Goal: Information Seeking & Learning: Learn about a topic

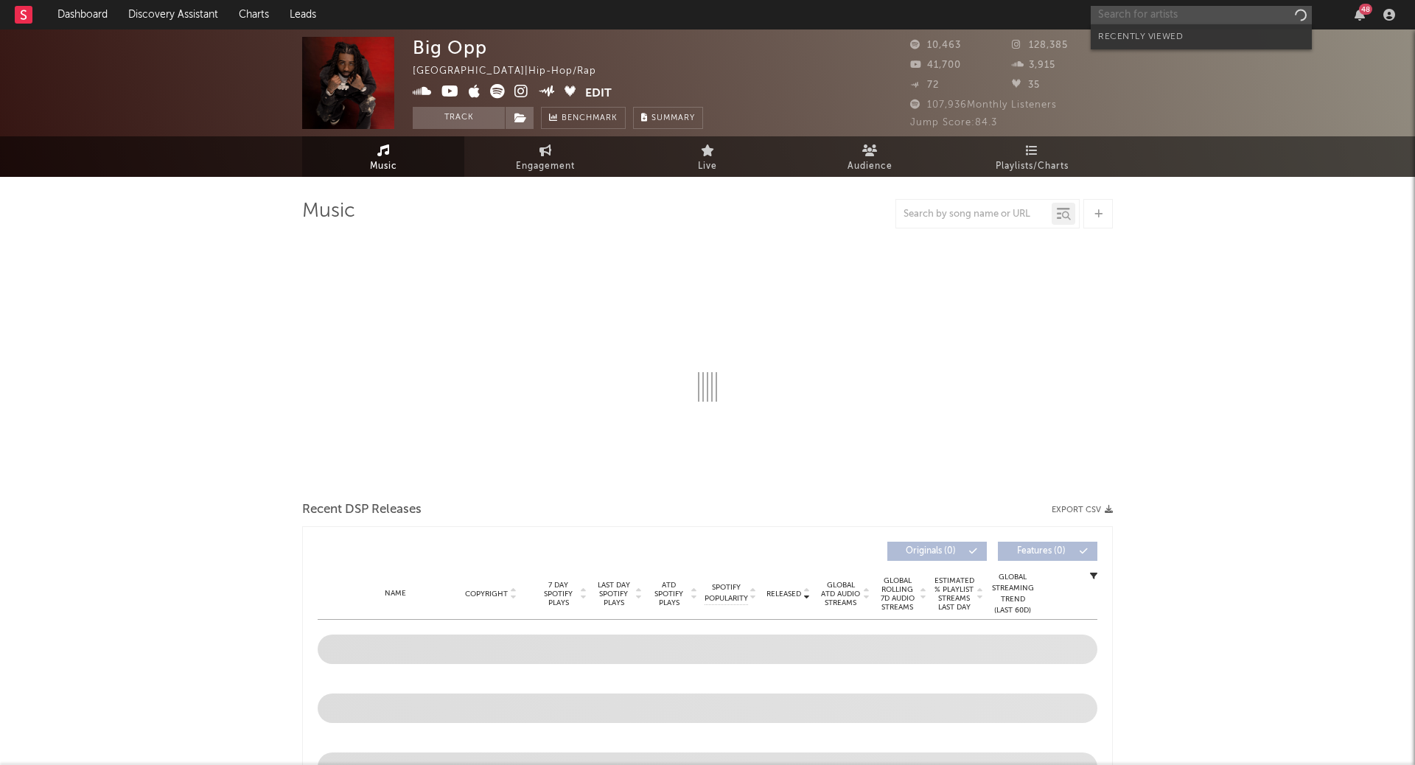
click at [1114, 15] on input "text" at bounding box center [1201, 15] width 221 height 18
select select "6m"
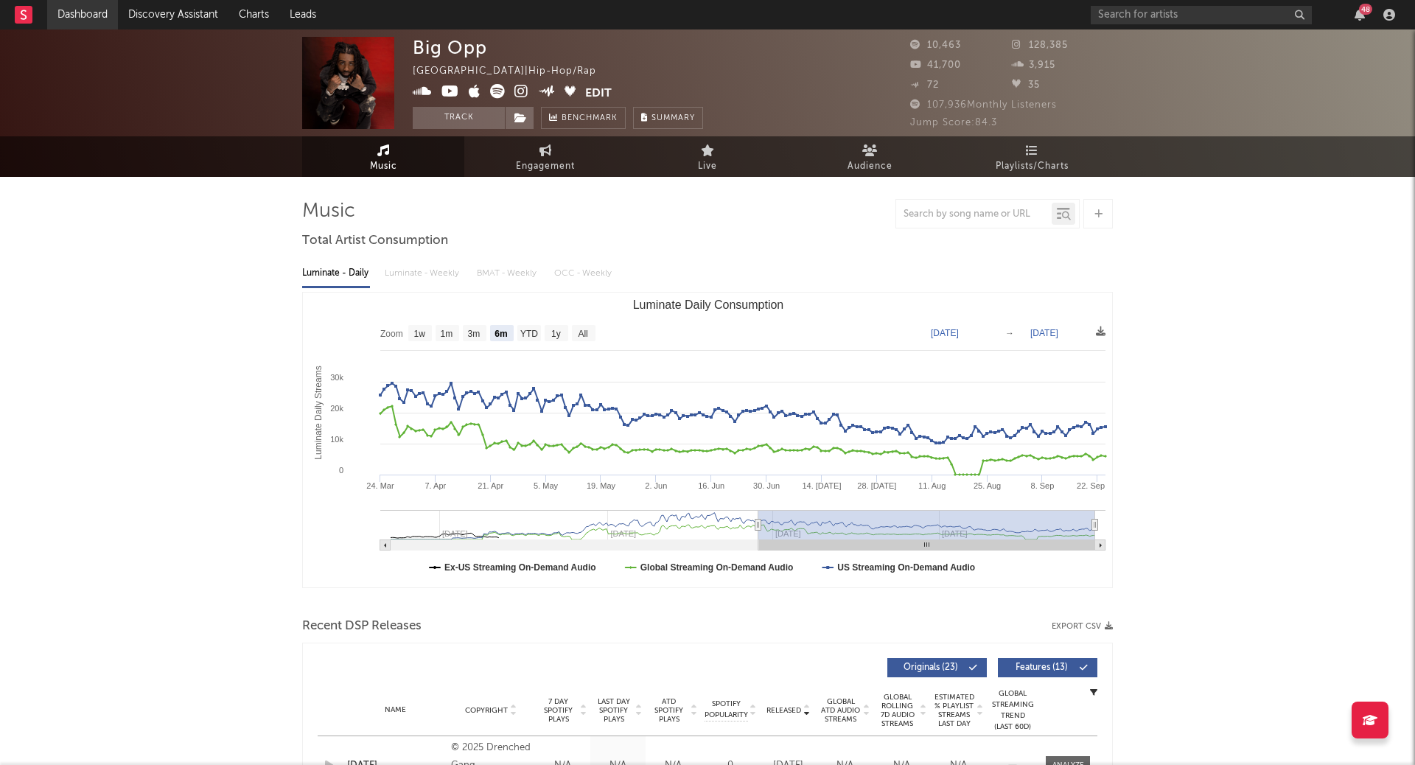
click at [81, 13] on link "Dashboard" at bounding box center [82, 14] width 71 height 29
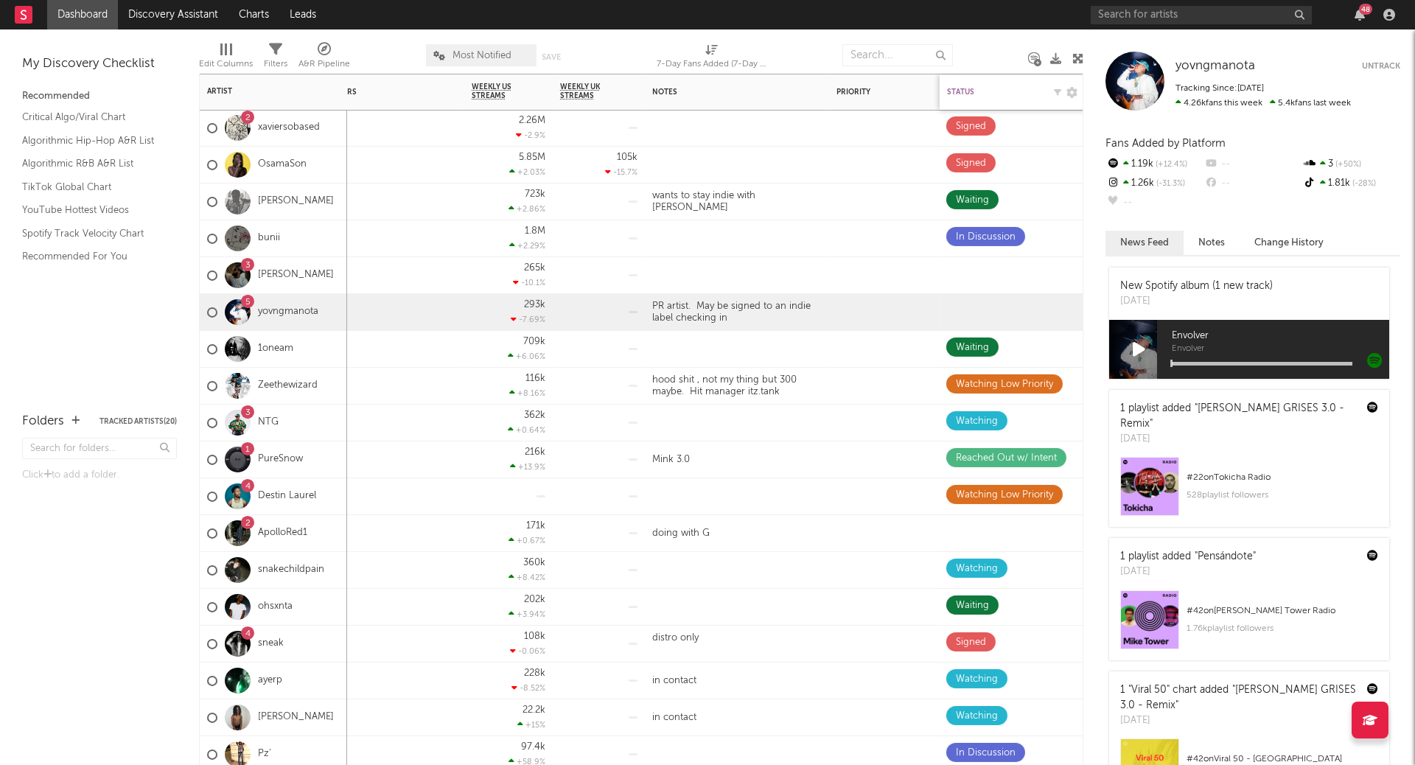
click at [971, 93] on div "Status" at bounding box center [995, 92] width 96 height 9
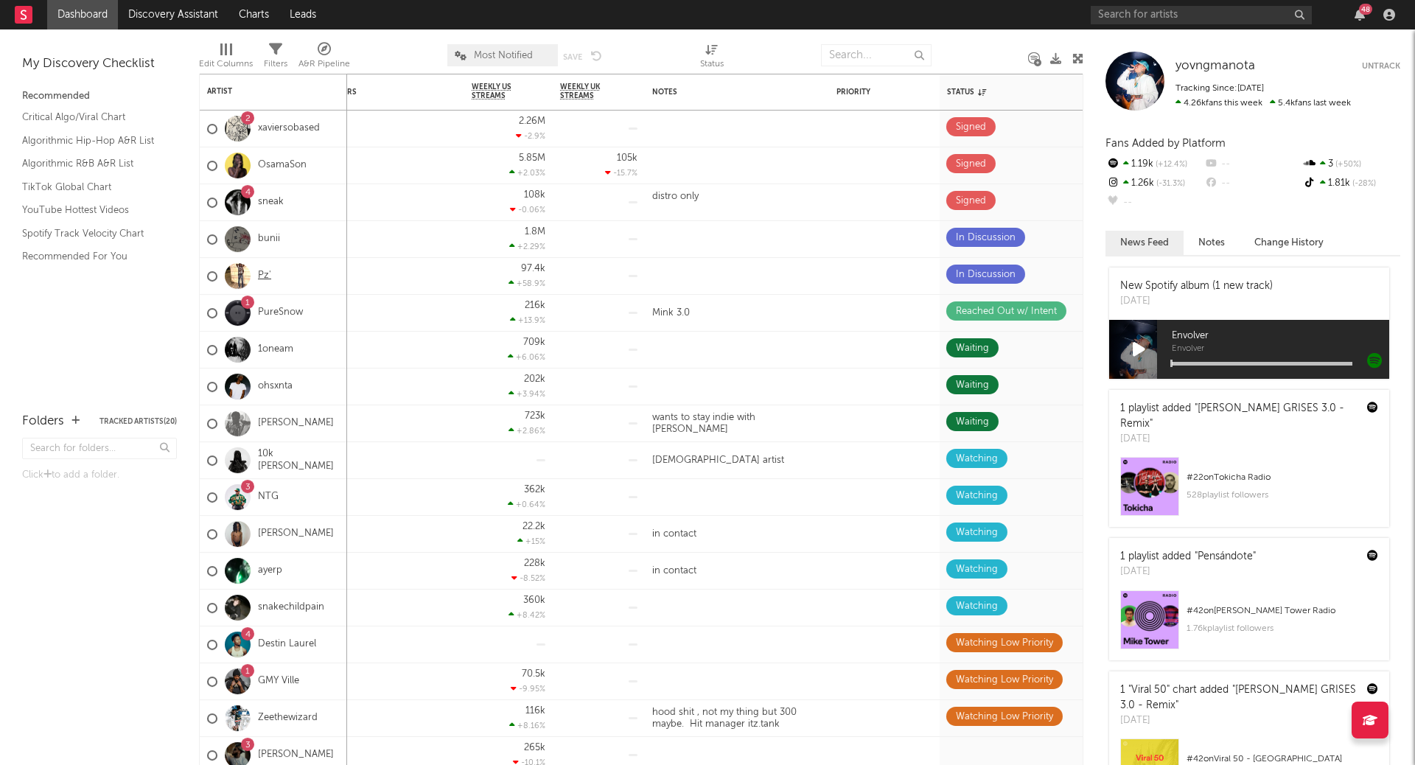
click at [259, 272] on link "Pz'" at bounding box center [264, 276] width 13 height 13
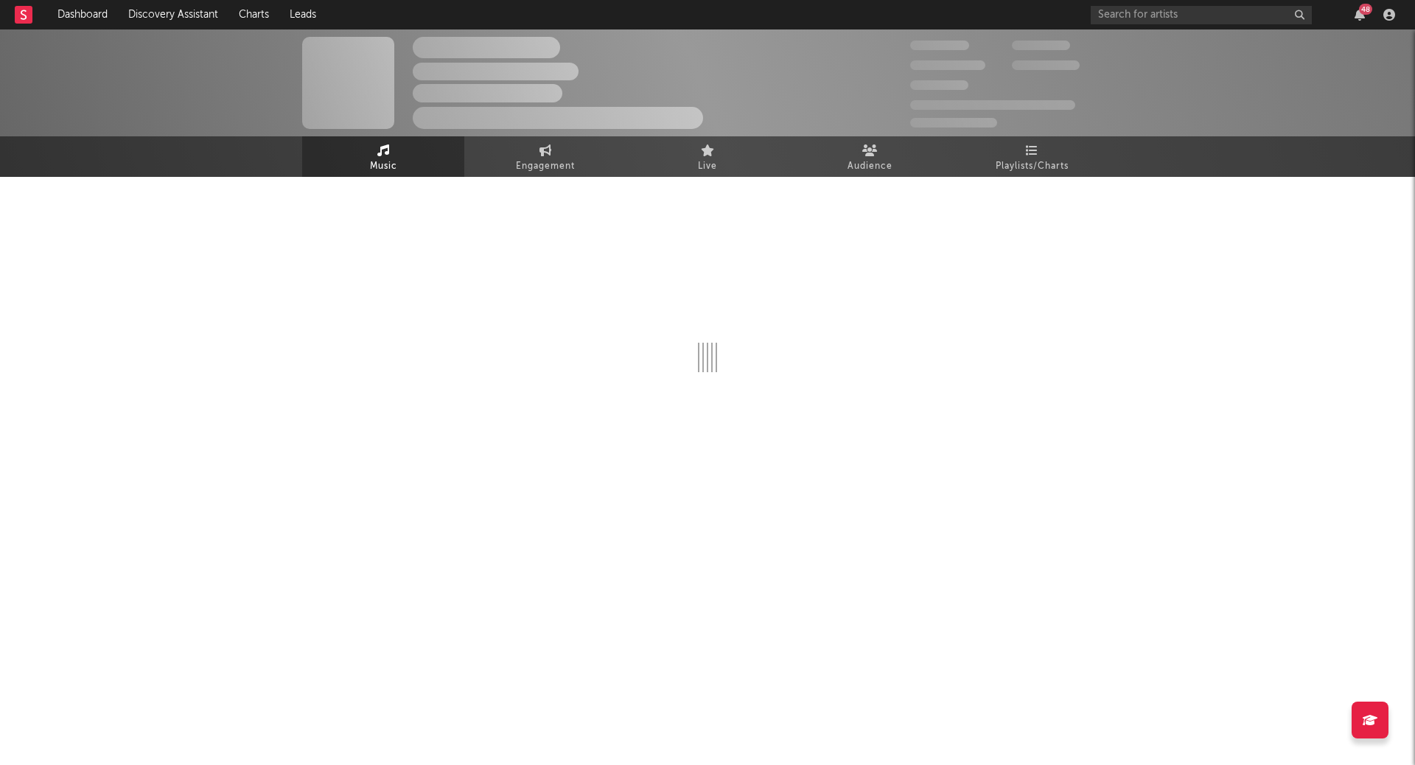
select select "1w"
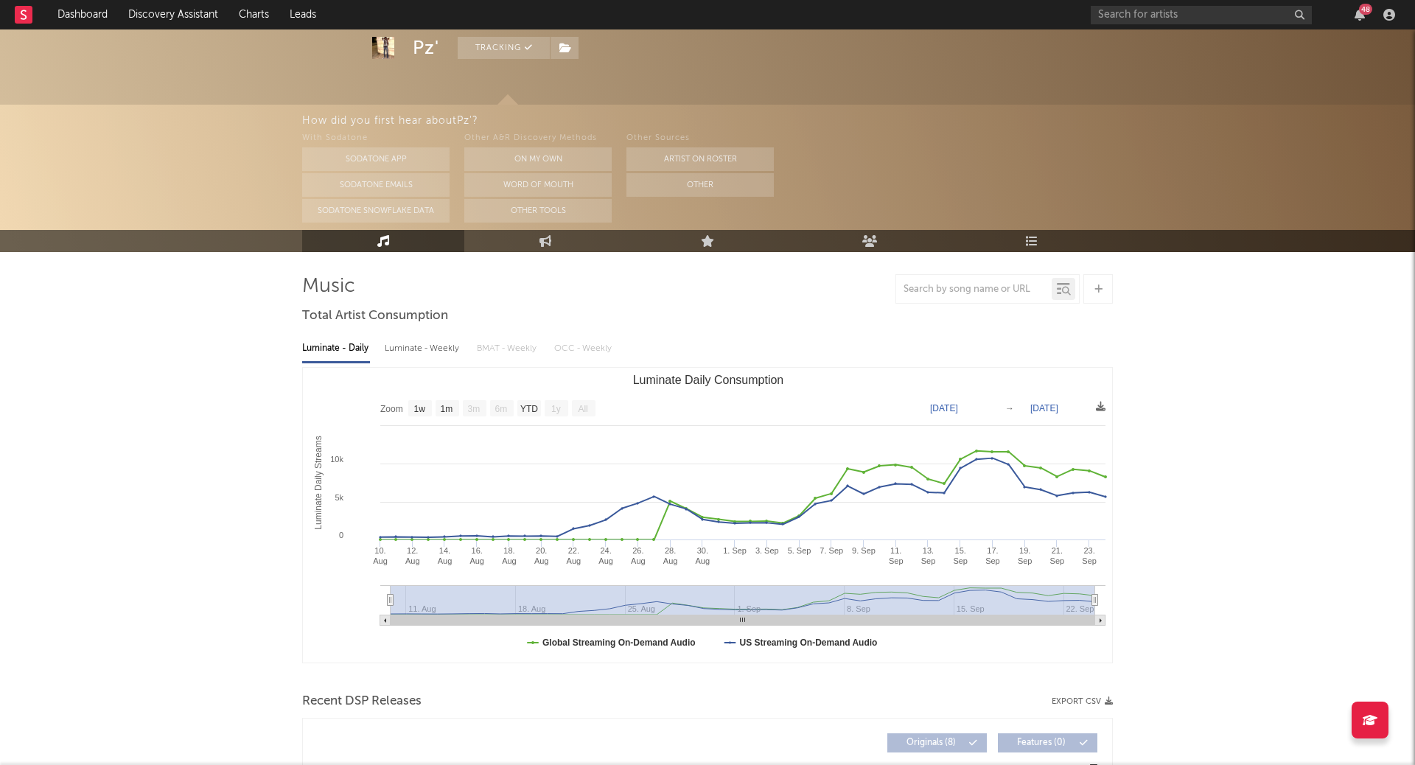
scroll to position [52, 0]
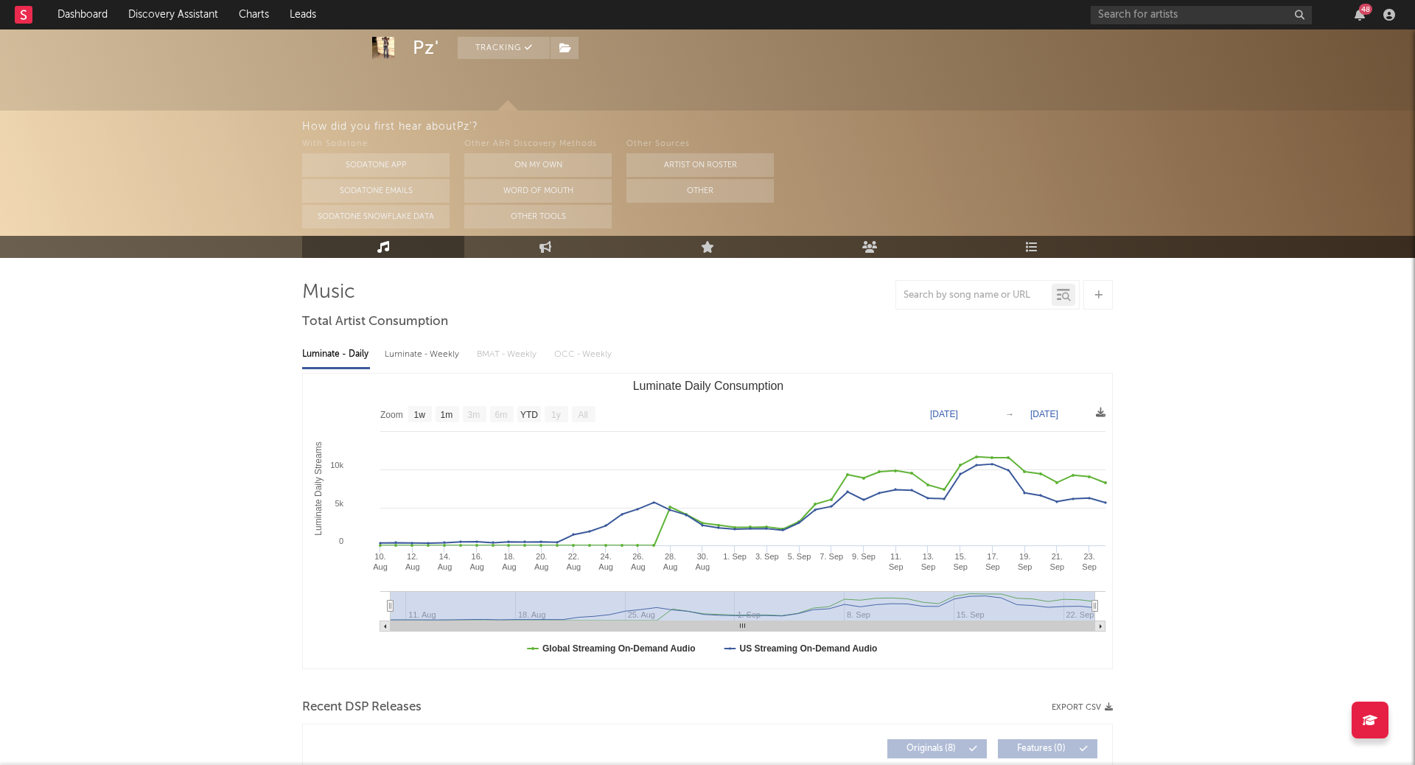
click at [425, 359] on div "Luminate - Weekly" at bounding box center [423, 354] width 77 height 25
select select "1w"
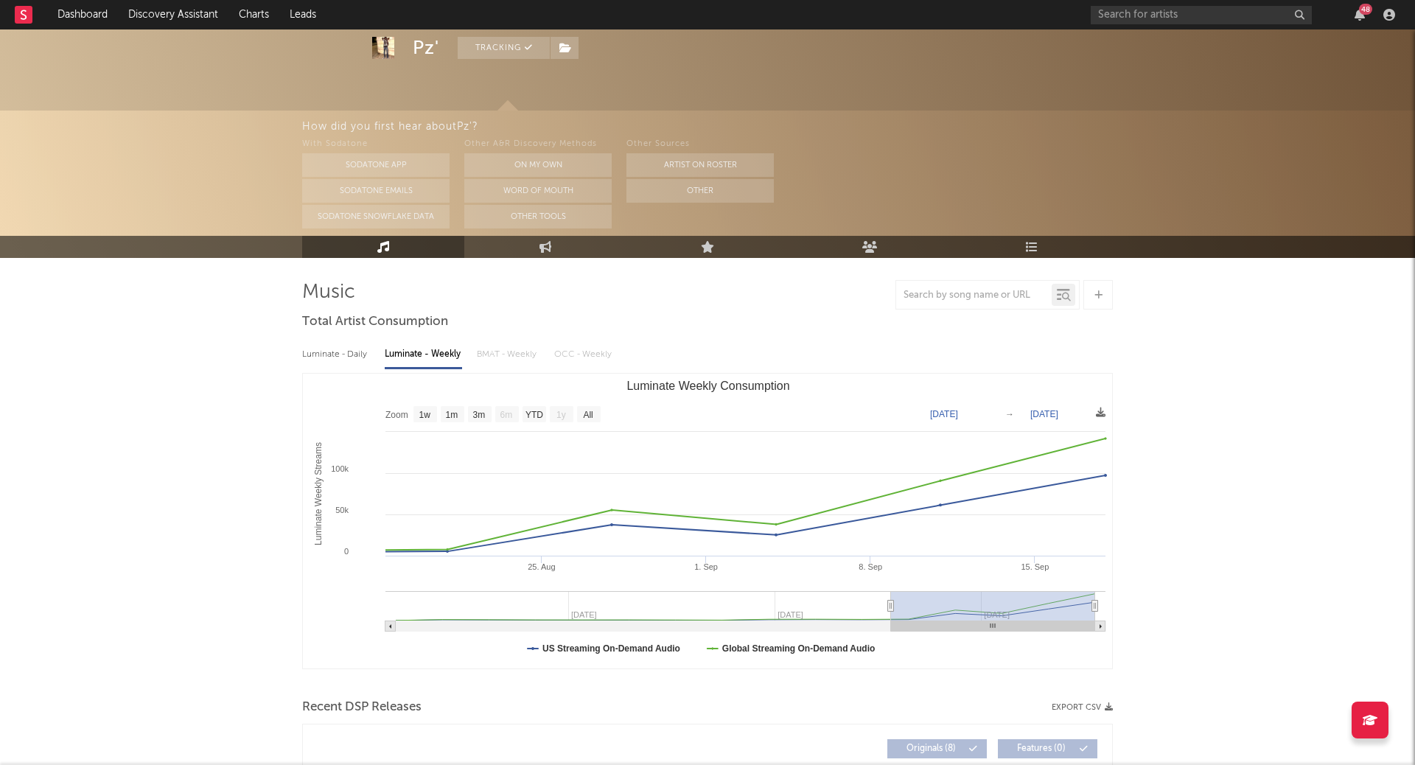
type input "[DATE]"
drag, startPoint x: 395, startPoint y: 609, endPoint x: 904, endPoint y: 573, distance: 509.8
click at [904, 573] on icon "Created with Highcharts 10.3.3 Luminate Weekly Streams Luminate Weekly Consumpt…" at bounding box center [708, 521] width 810 height 295
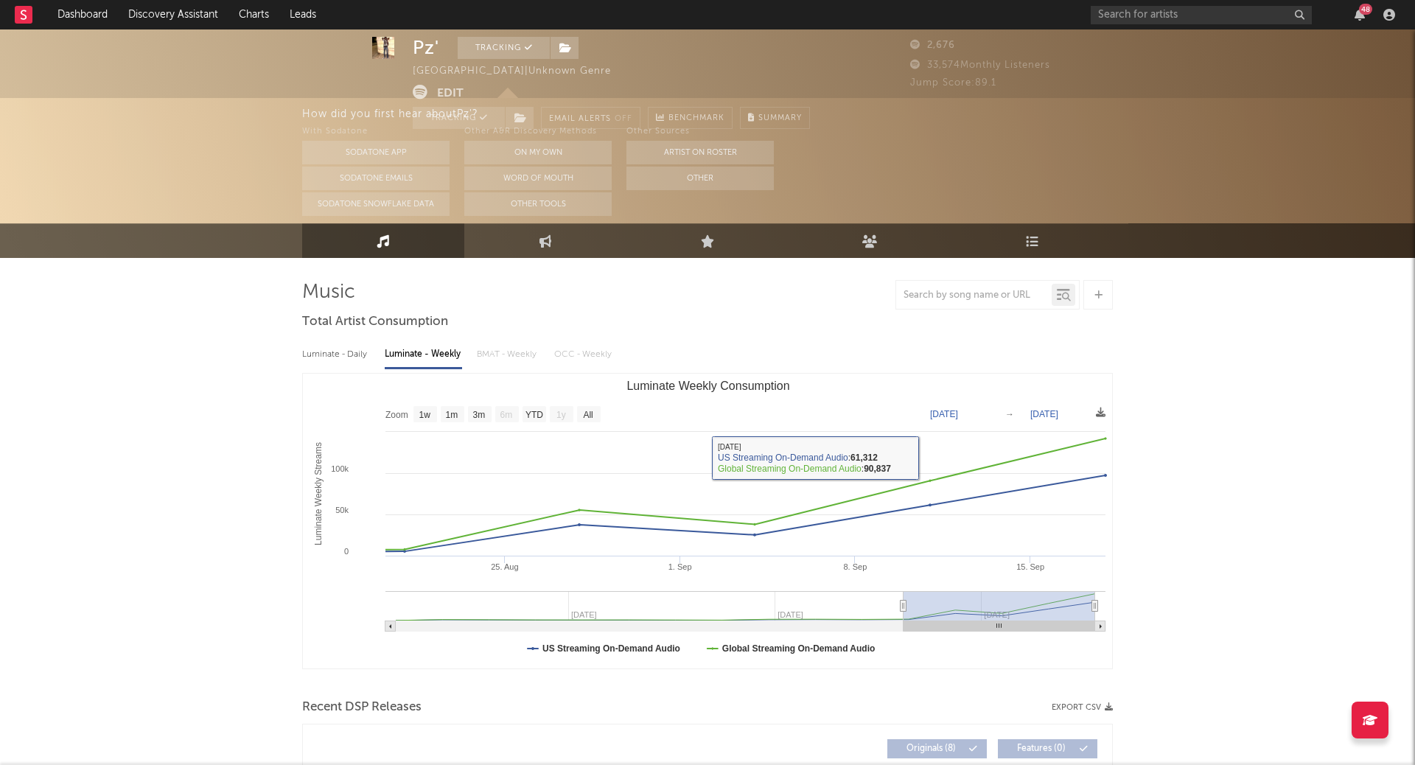
scroll to position [0, 0]
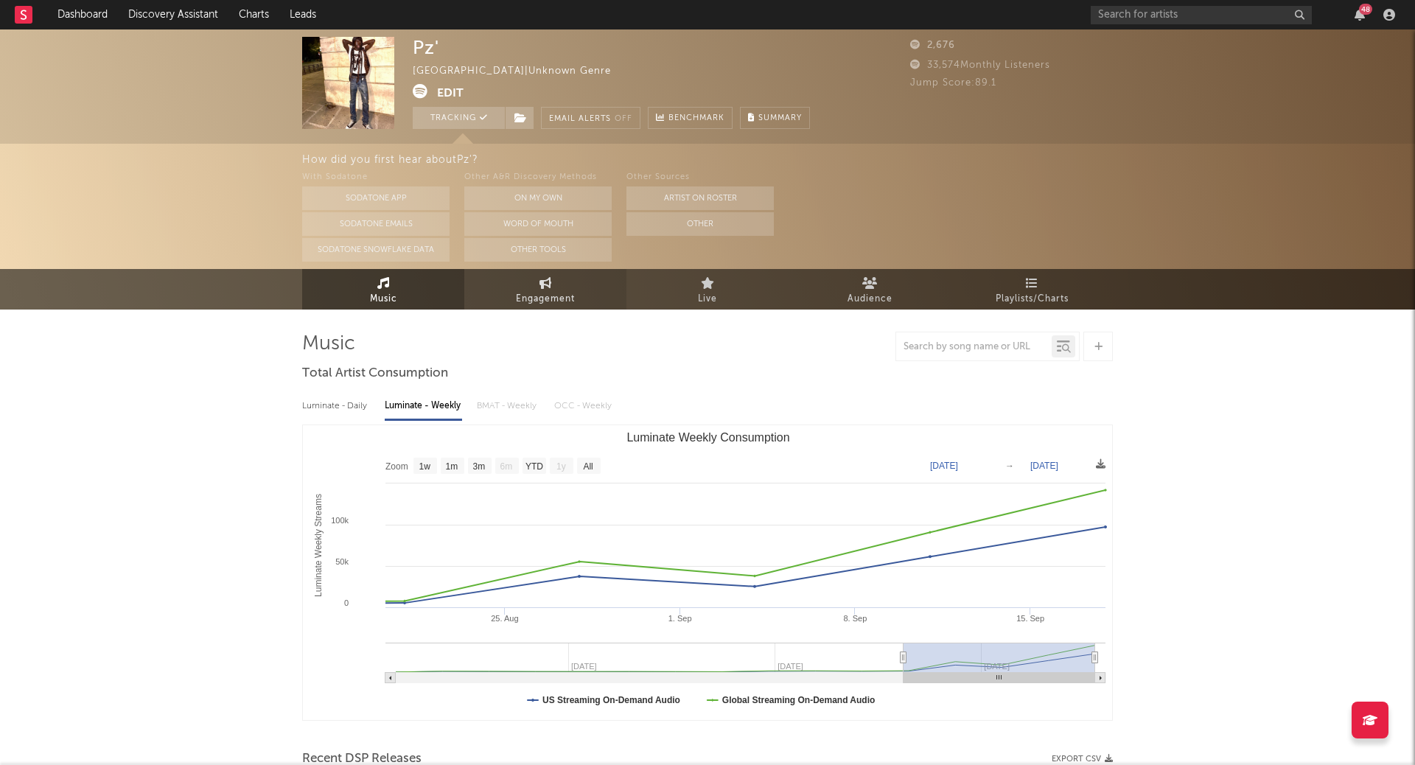
click at [554, 292] on span "Engagement" at bounding box center [545, 299] width 59 height 18
select select "1w"
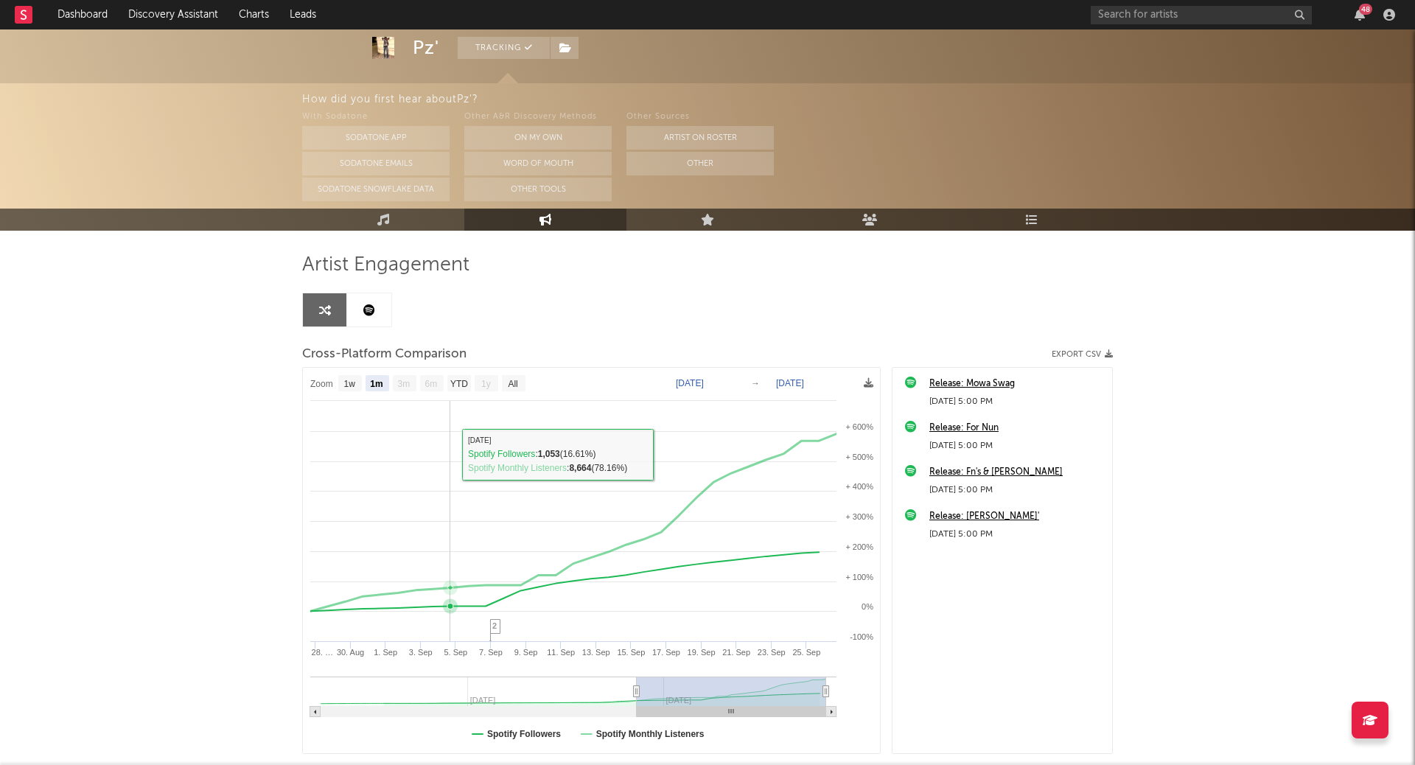
scroll to position [45, 0]
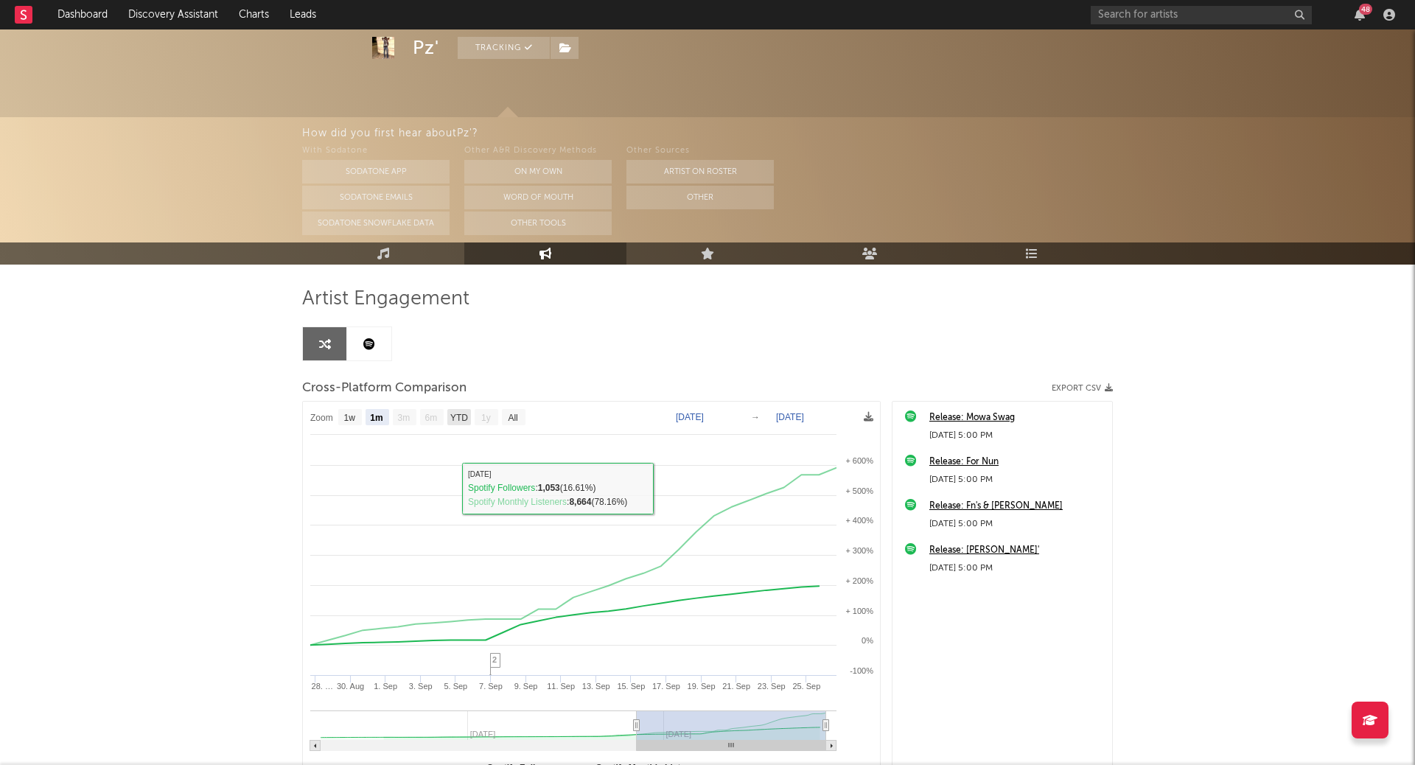
click at [457, 413] on text "YTD" at bounding box center [459, 418] width 18 height 10
select select "YTD"
type input "[DATE]"
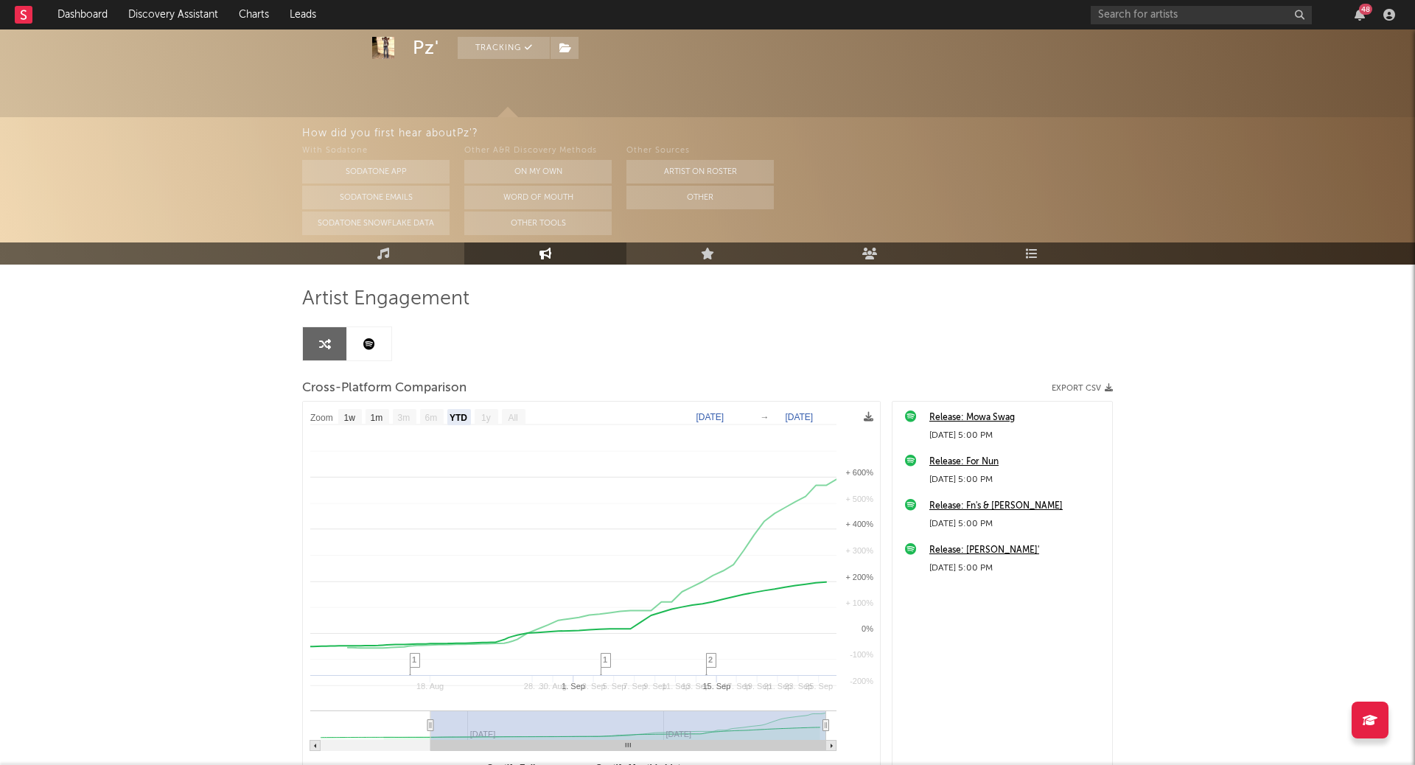
select select "All"
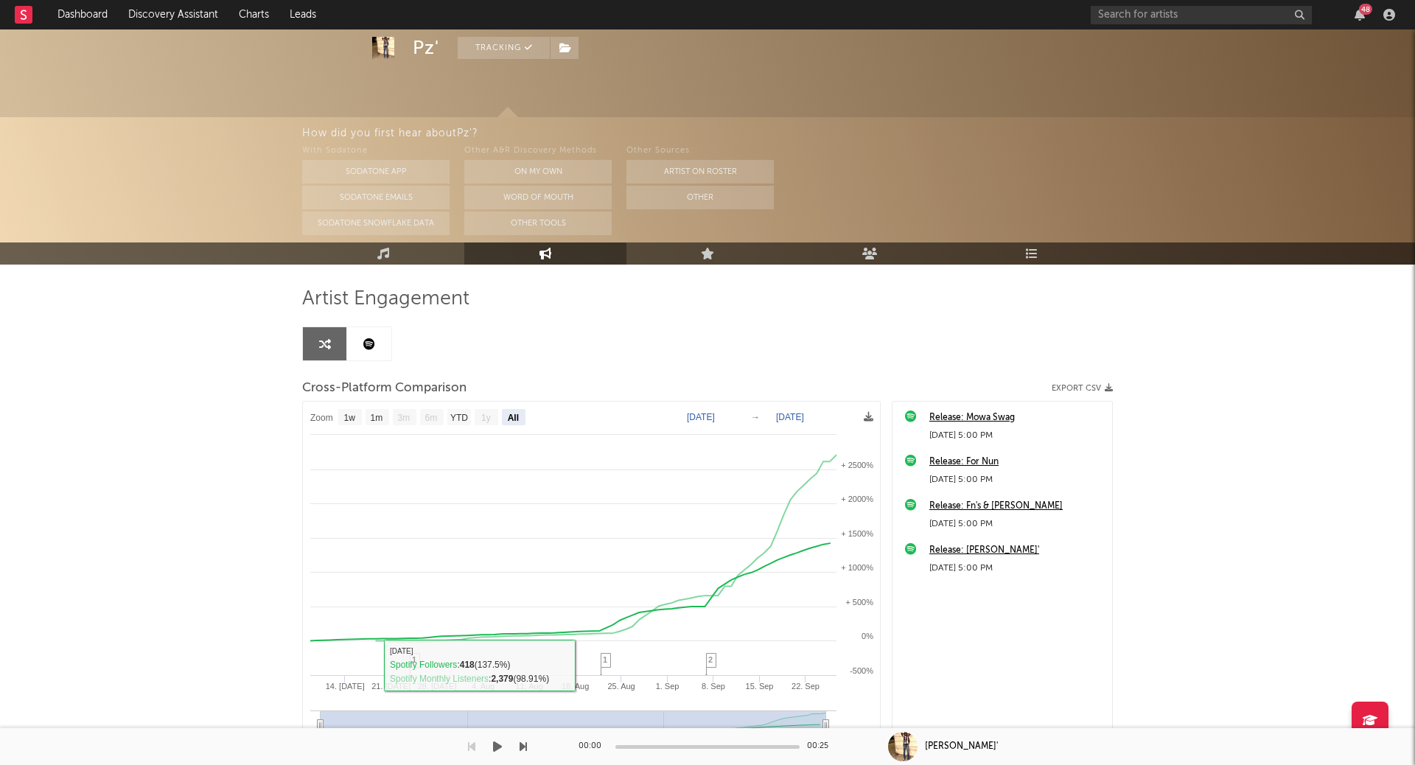
scroll to position [170, 0]
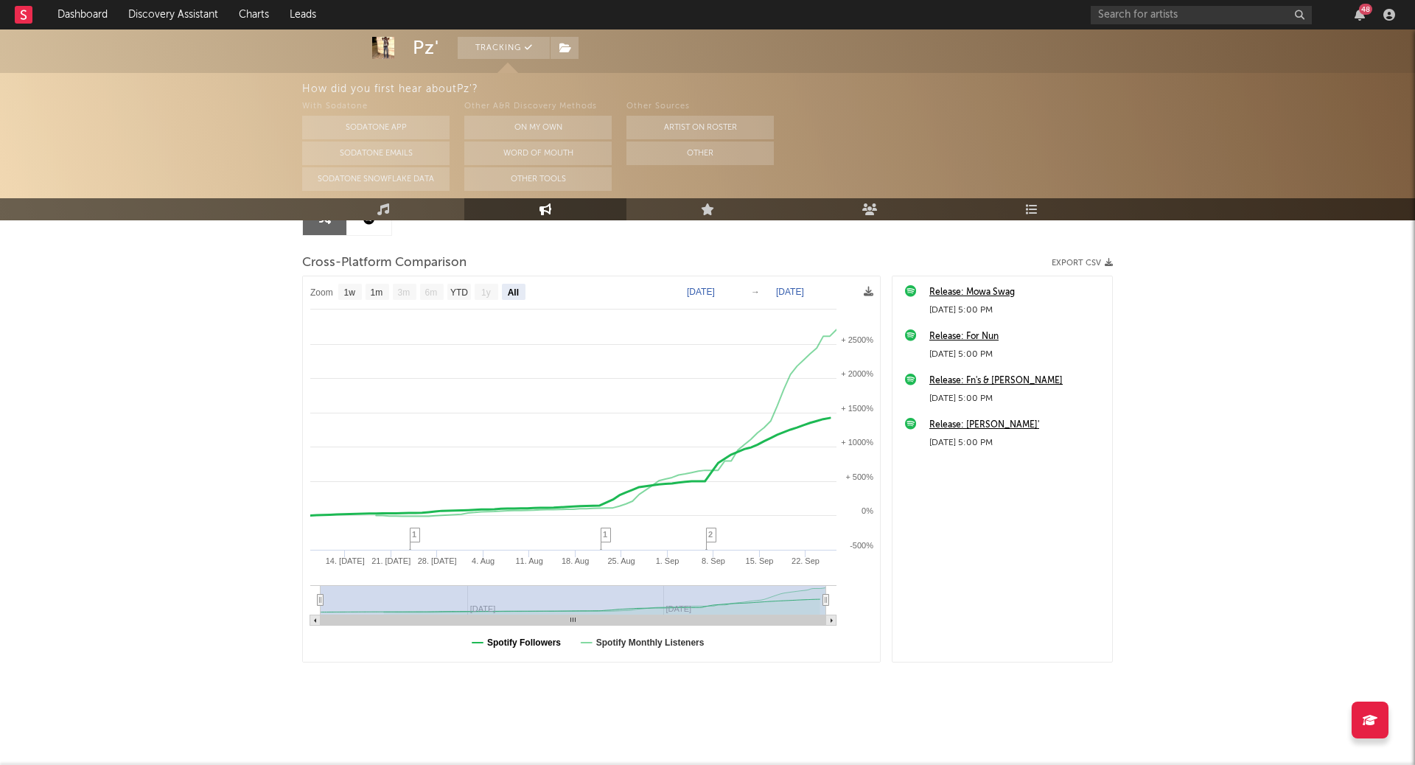
click at [545, 643] on text "Spotify Followers" at bounding box center [524, 643] width 74 height 10
select select "All"
